Goal: Task Accomplishment & Management: Use online tool/utility

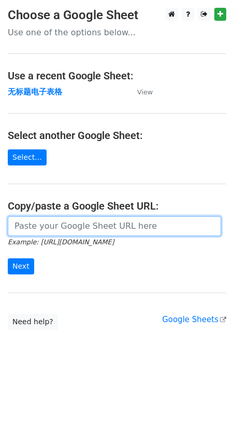
click at [50, 222] on input "url" at bounding box center [115, 226] width 214 height 20
paste input "[URL][DOMAIN_NAME]"
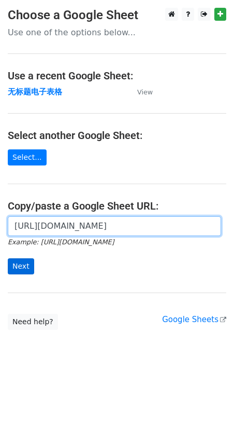
type input "[URL][DOMAIN_NAME]"
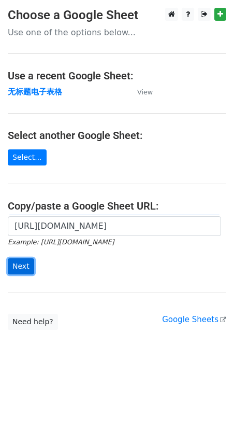
scroll to position [0, 0]
click at [10, 266] on input "Next" at bounding box center [21, 266] width 26 height 16
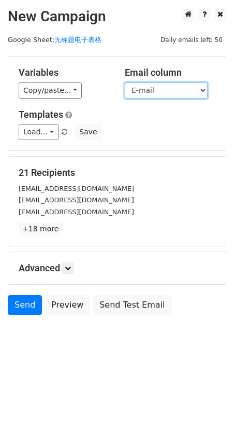
click at [188, 85] on select "Name E-mail" at bounding box center [166, 90] width 83 height 16
click at [125, 82] on select "Name E-mail" at bounding box center [166, 90] width 83 height 16
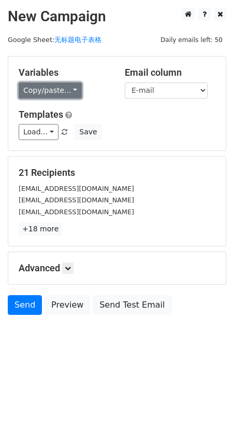
click at [72, 94] on link "Copy/paste..." at bounding box center [50, 90] width 63 height 16
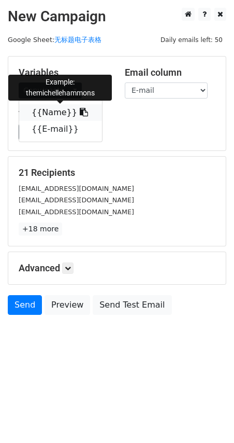
click at [59, 115] on link "{{Name}}" at bounding box center [60, 112] width 83 height 17
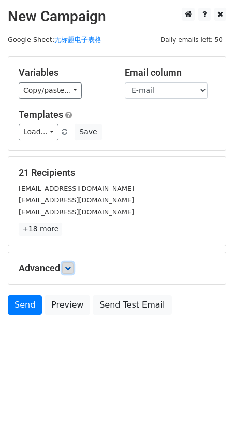
click at [66, 264] on link at bounding box center [67, 267] width 11 height 11
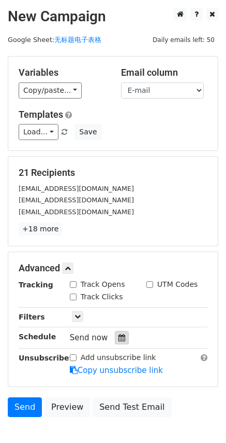
click at [116, 341] on div at bounding box center [122, 337] width 14 height 13
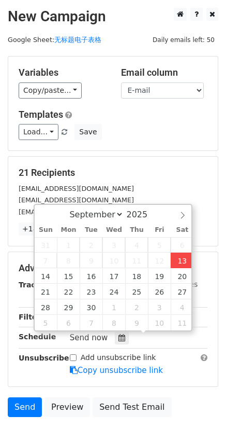
type input "2025-09-13 18:06"
type input "06"
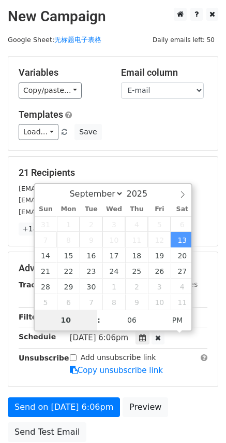
type input "10"
type input "2025-09-13 22:06"
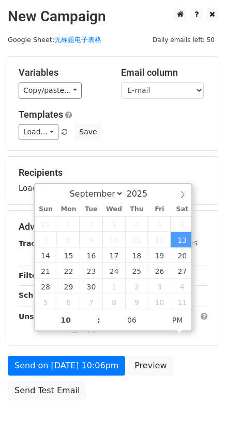
click at [184, 147] on div "Variables Copy/paste... {{Name}} {{E-mail}} Email column Name E-mail Templates …" at bounding box center [113, 103] width 210 height 94
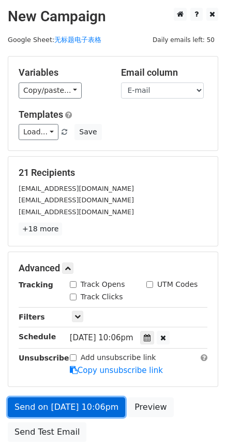
click at [49, 405] on link "Send on Sep 13 at 10:06pm" at bounding box center [67, 407] width 118 height 20
